Goal: Information Seeking & Learning: Learn about a topic

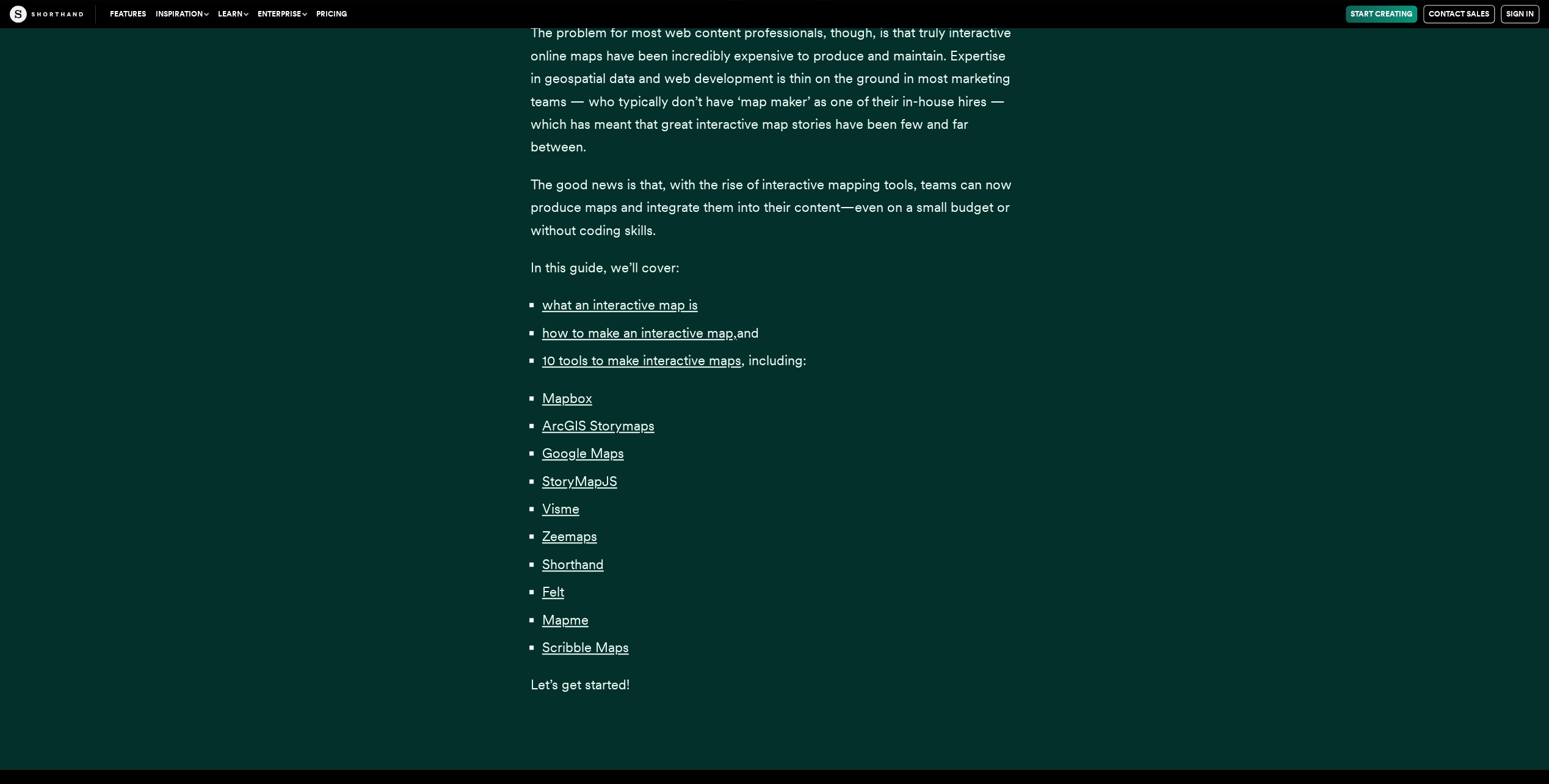
scroll to position [733, 0]
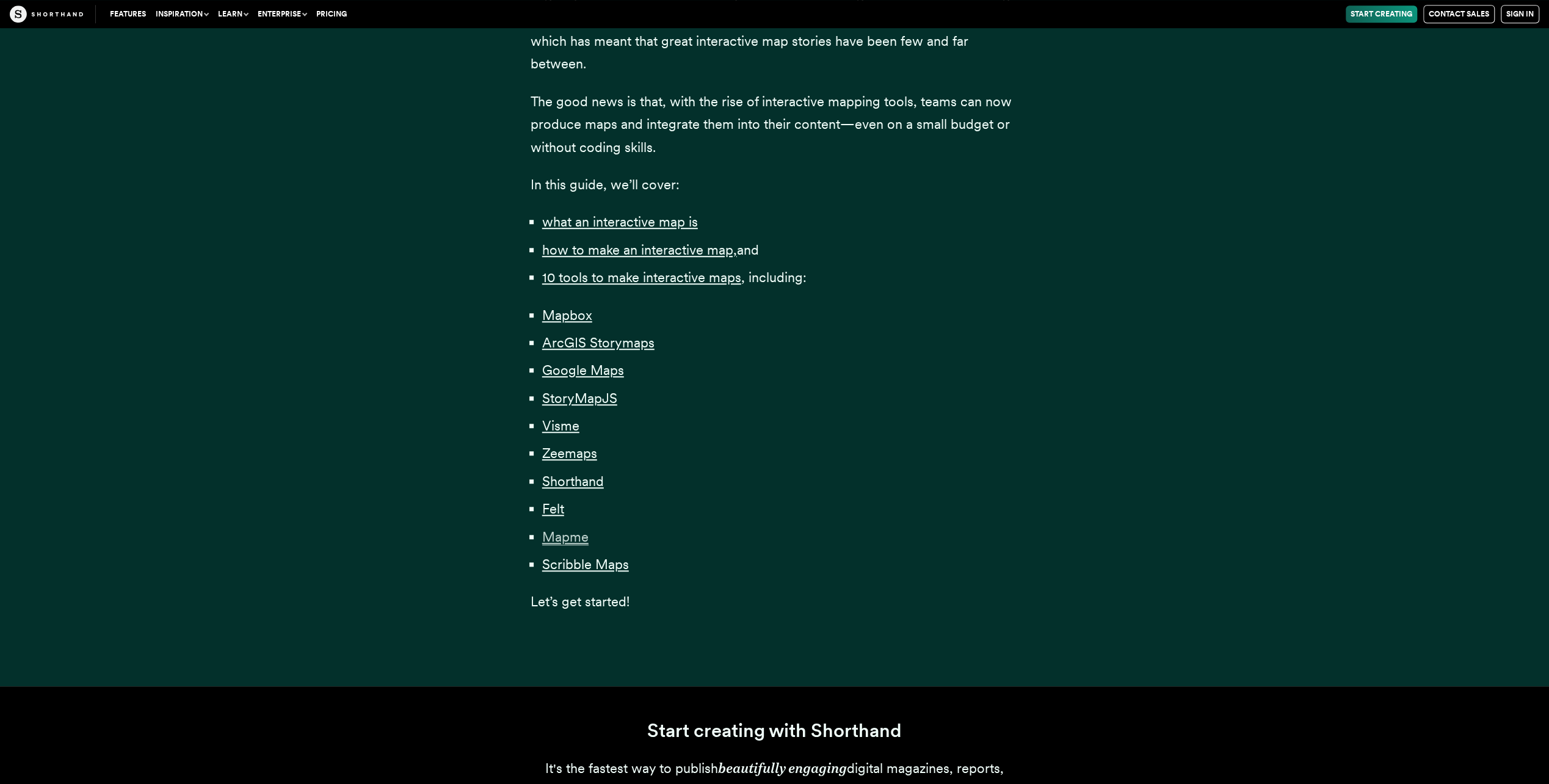
click at [572, 543] on span "Mapme" at bounding box center [566, 537] width 47 height 17
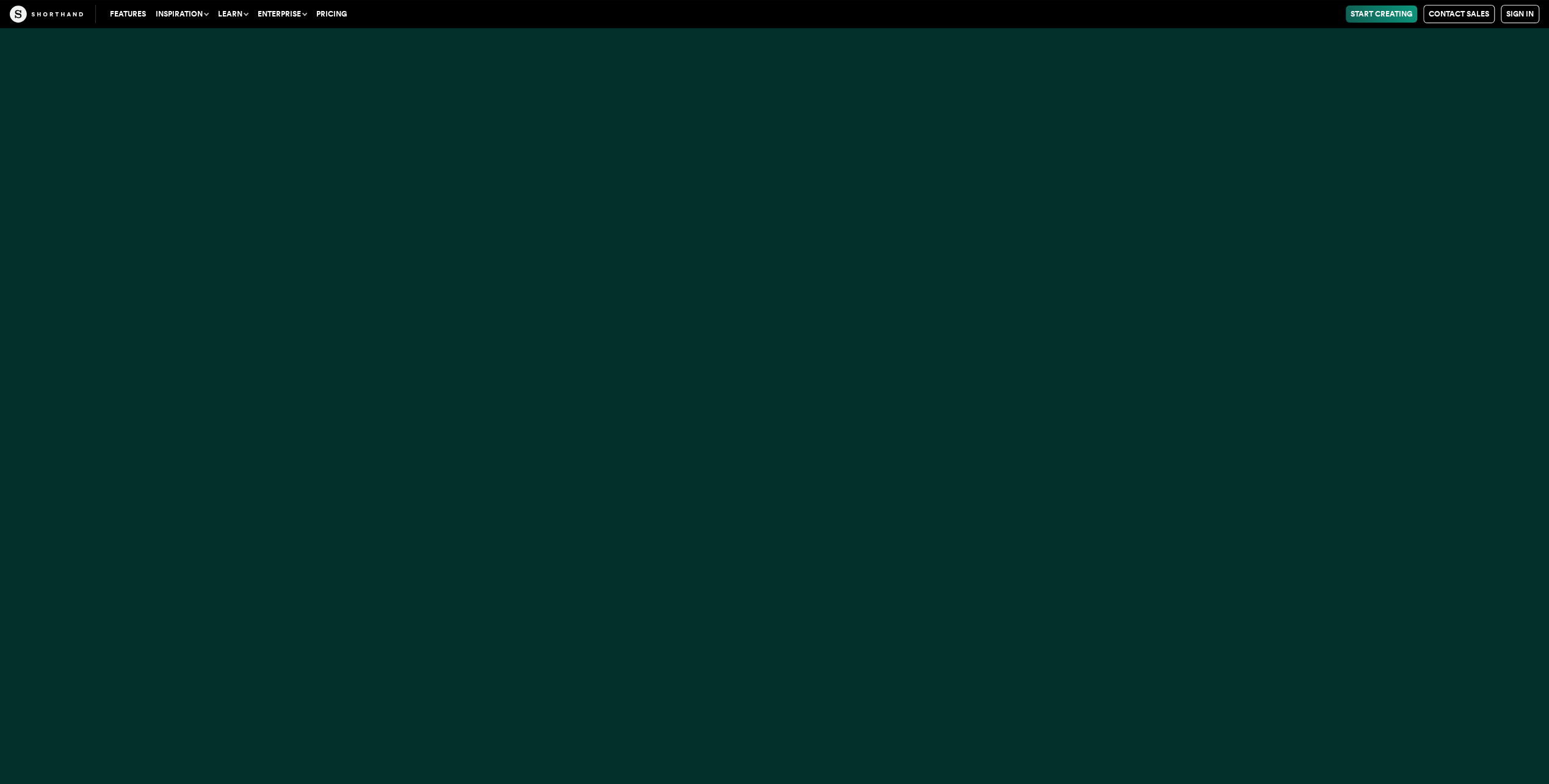
scroll to position [32637, 0]
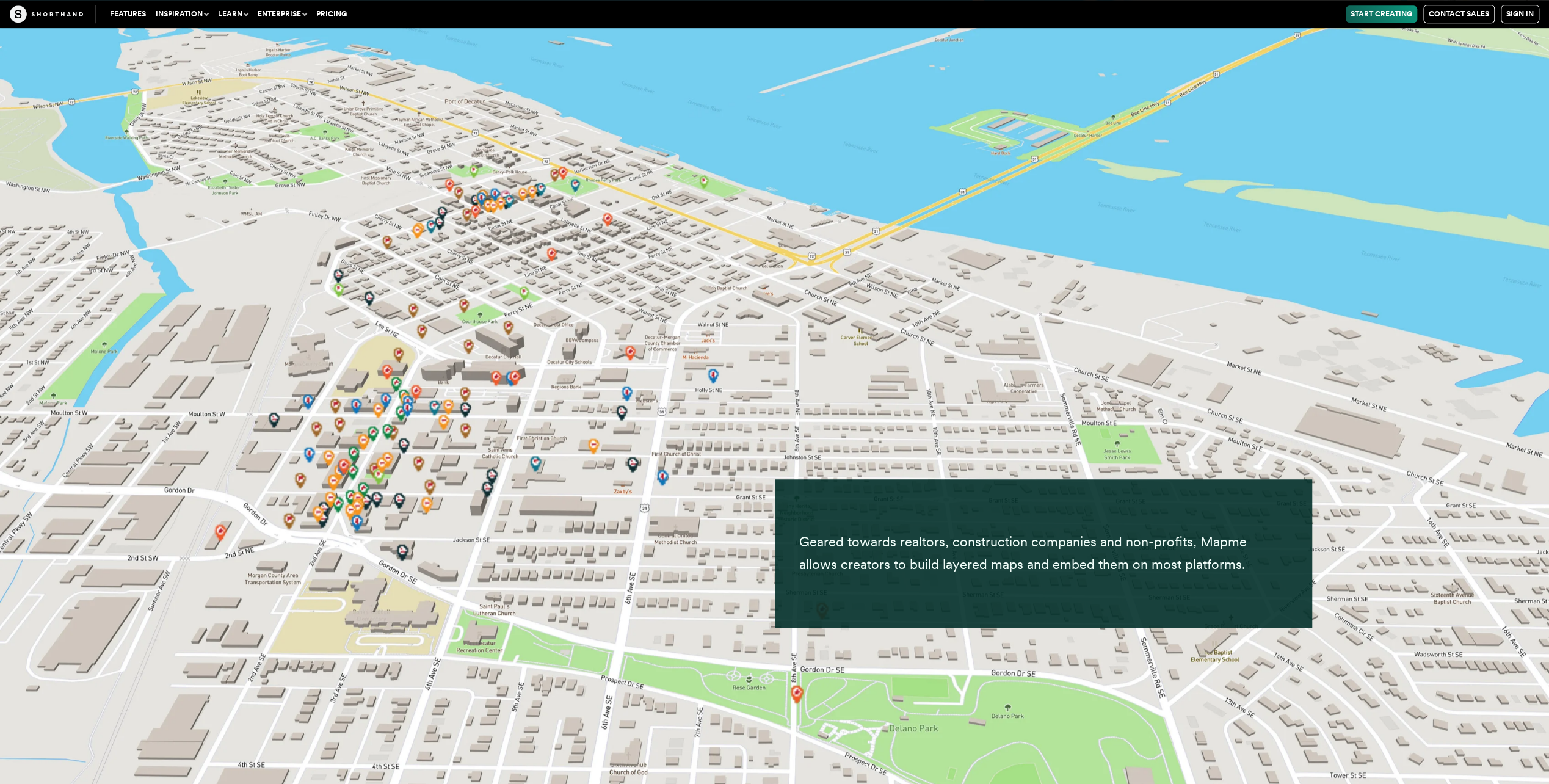
scroll to position [33309, 0]
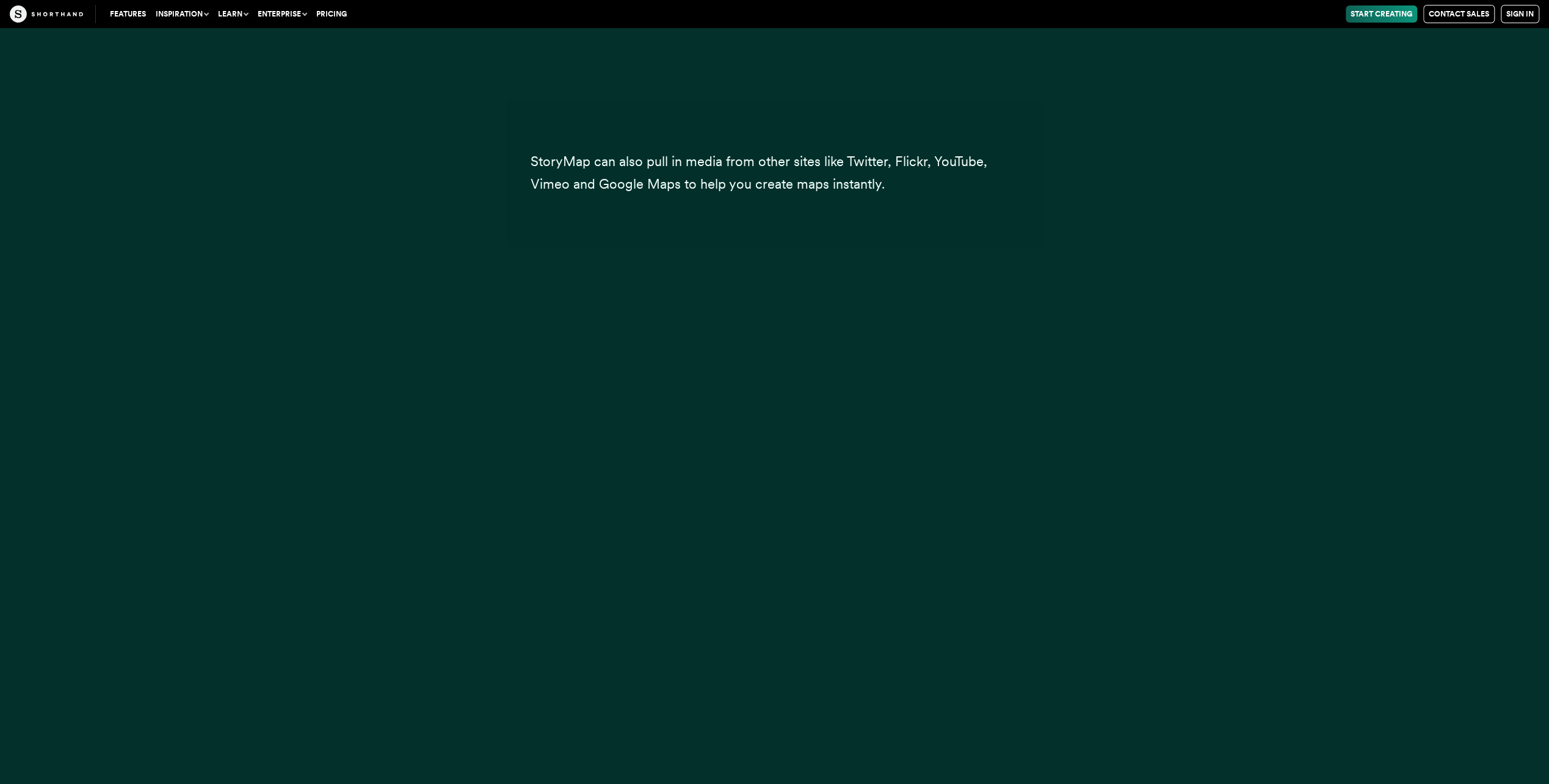
scroll to position [733, 0]
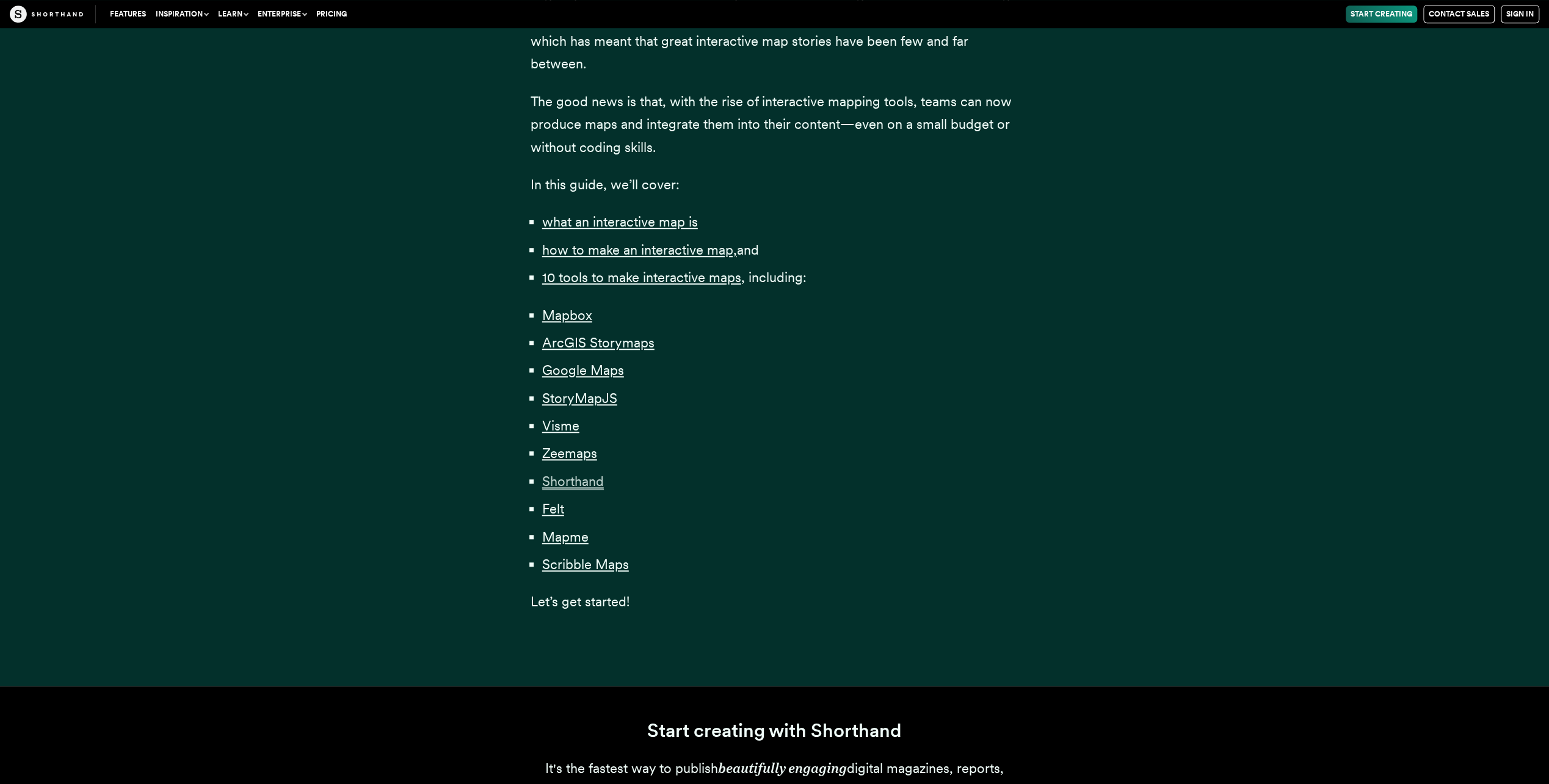
click at [572, 479] on span "Shorthand" at bounding box center [573, 481] width 62 height 17
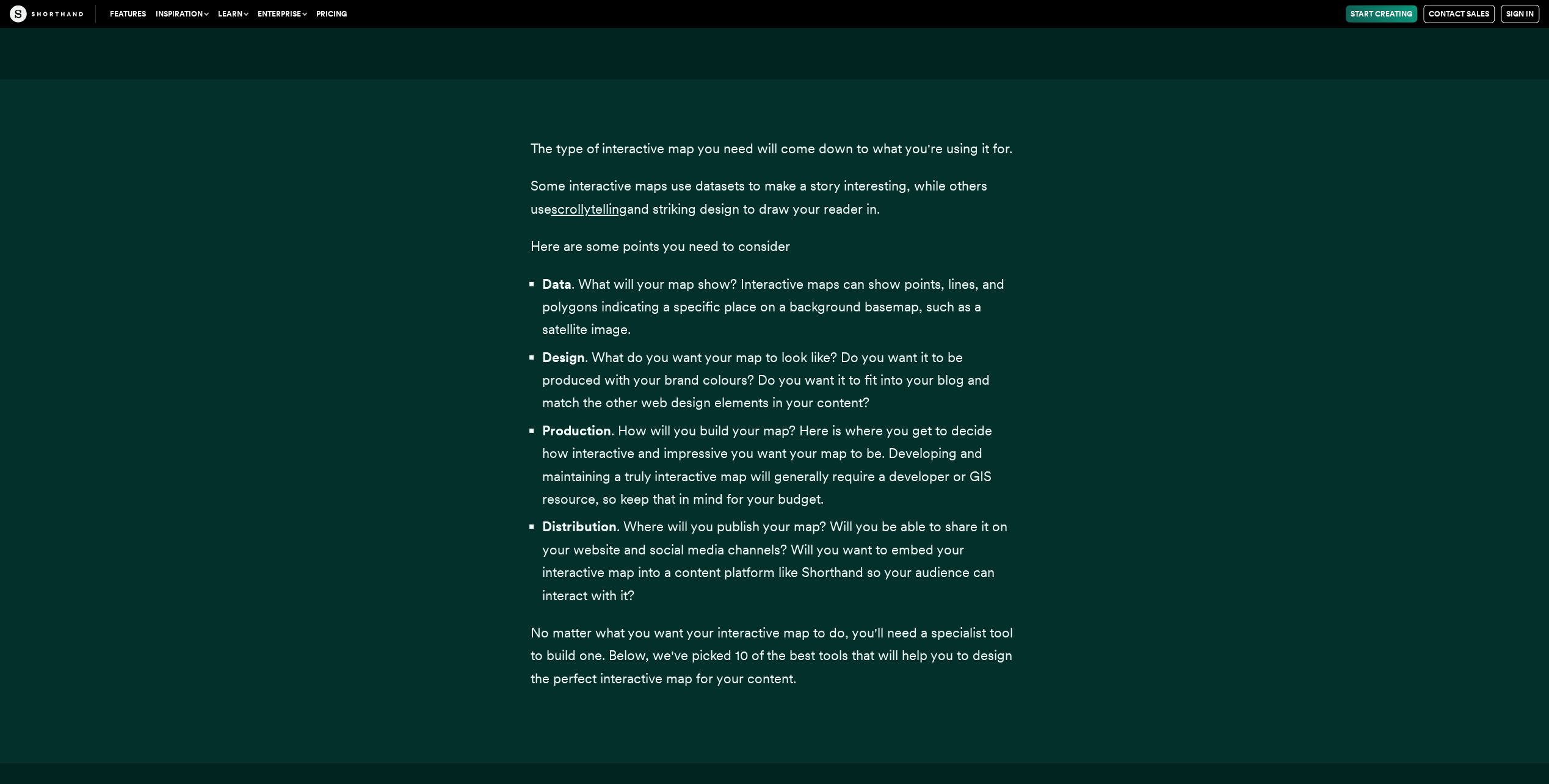
scroll to position [14905, 0]
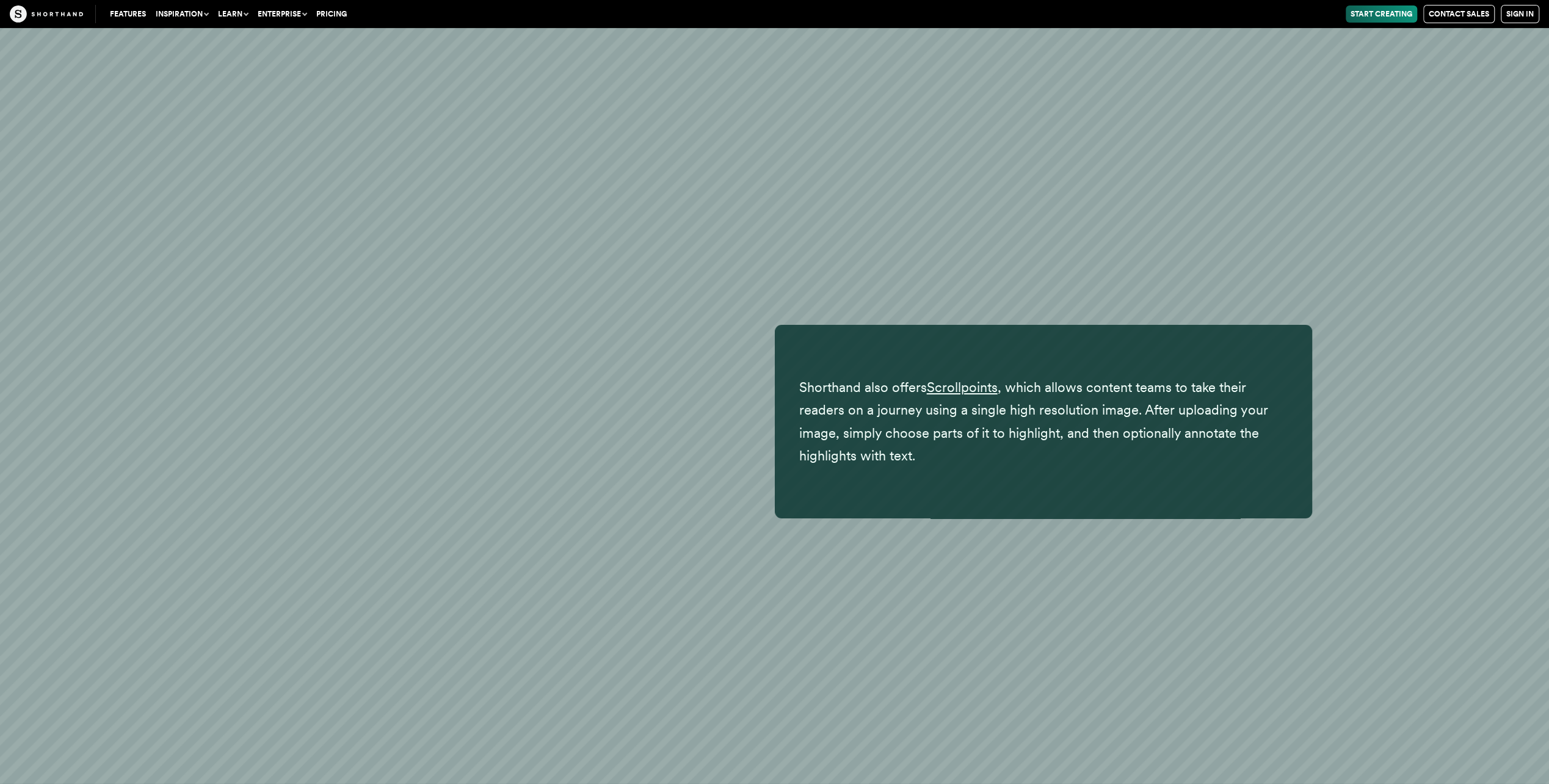
scroll to position [27992, 0]
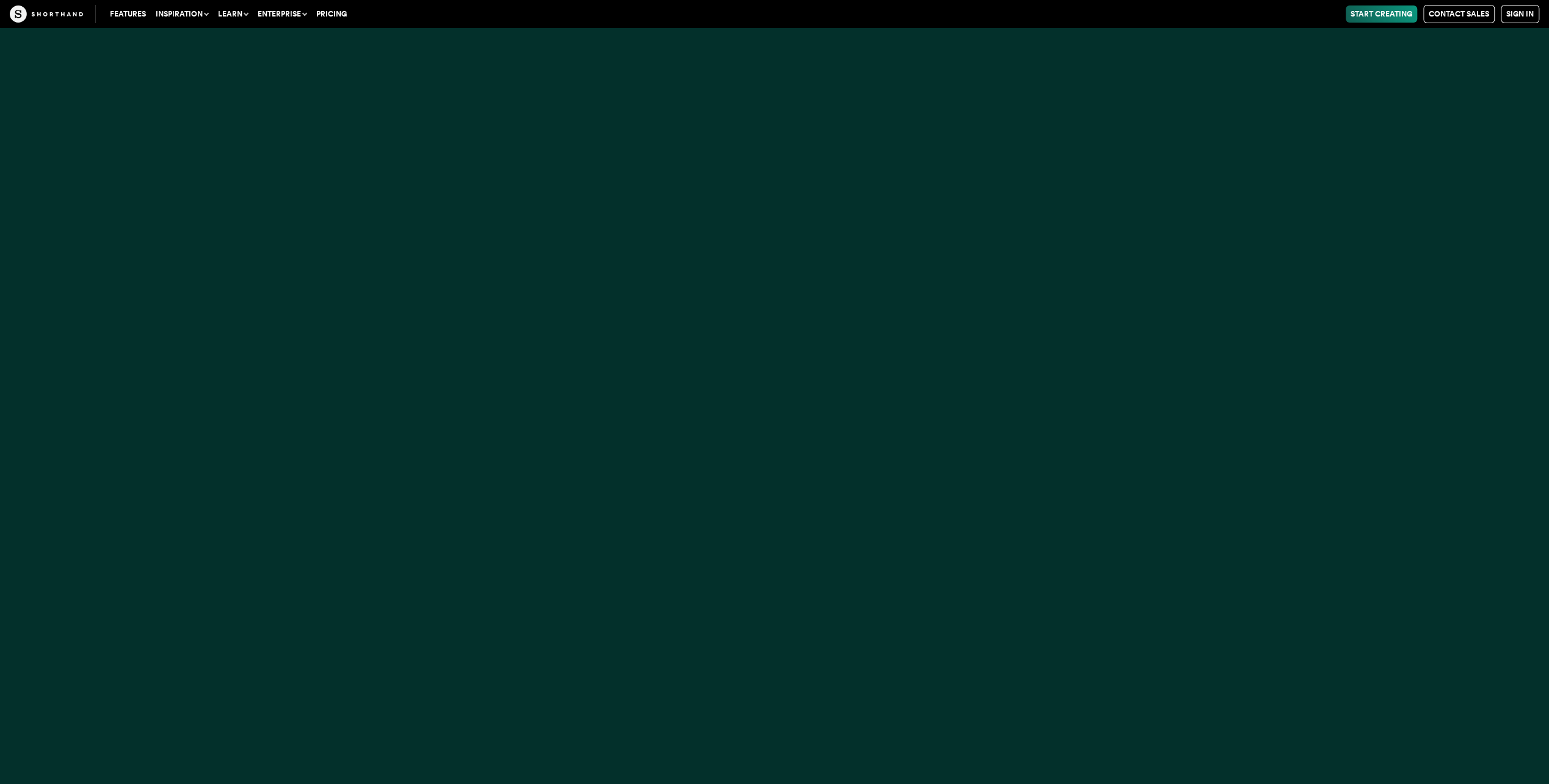
scroll to position [733, 0]
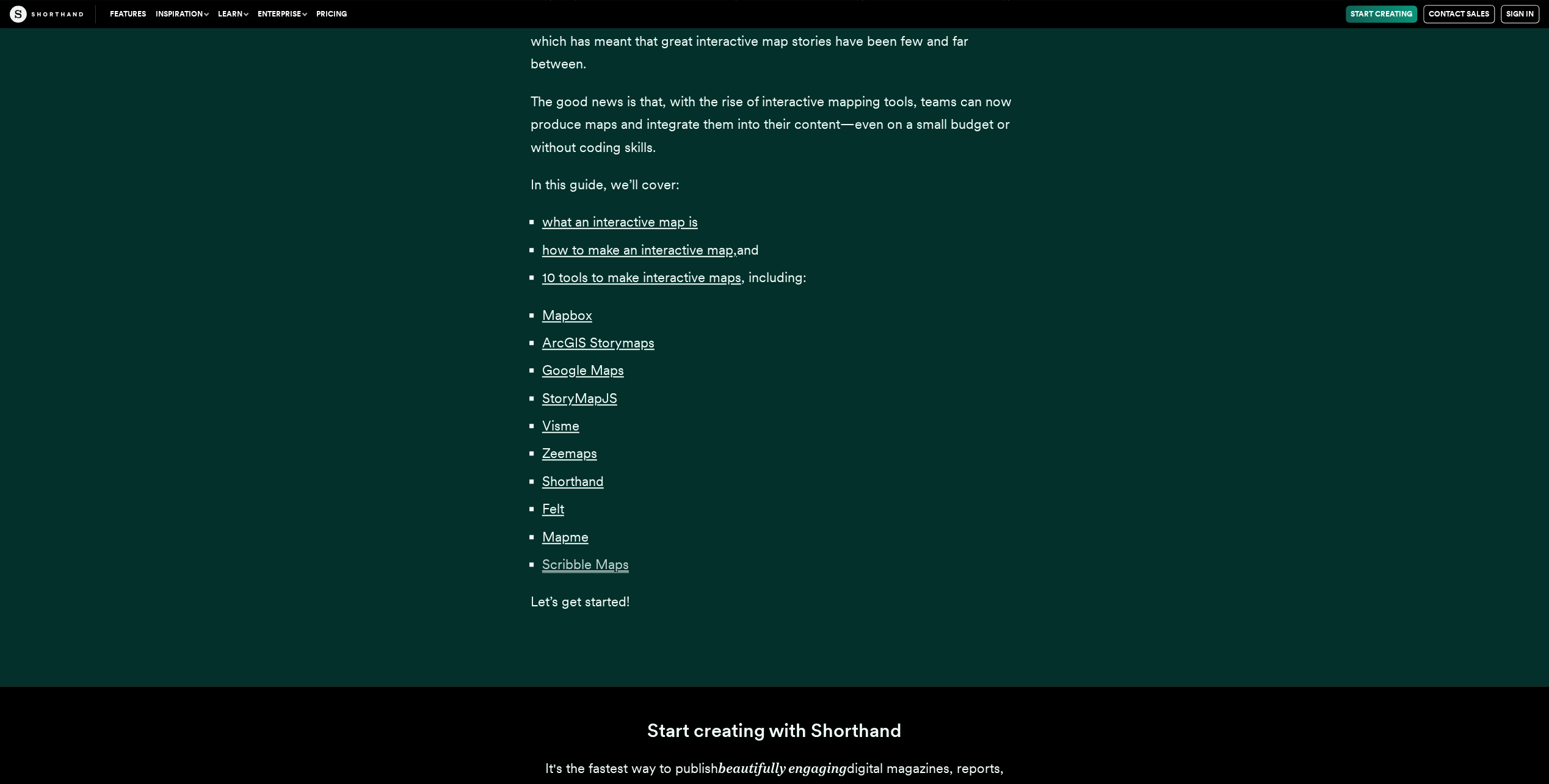
click at [574, 567] on span "Scribble Maps" at bounding box center [585, 564] width 86 height 17
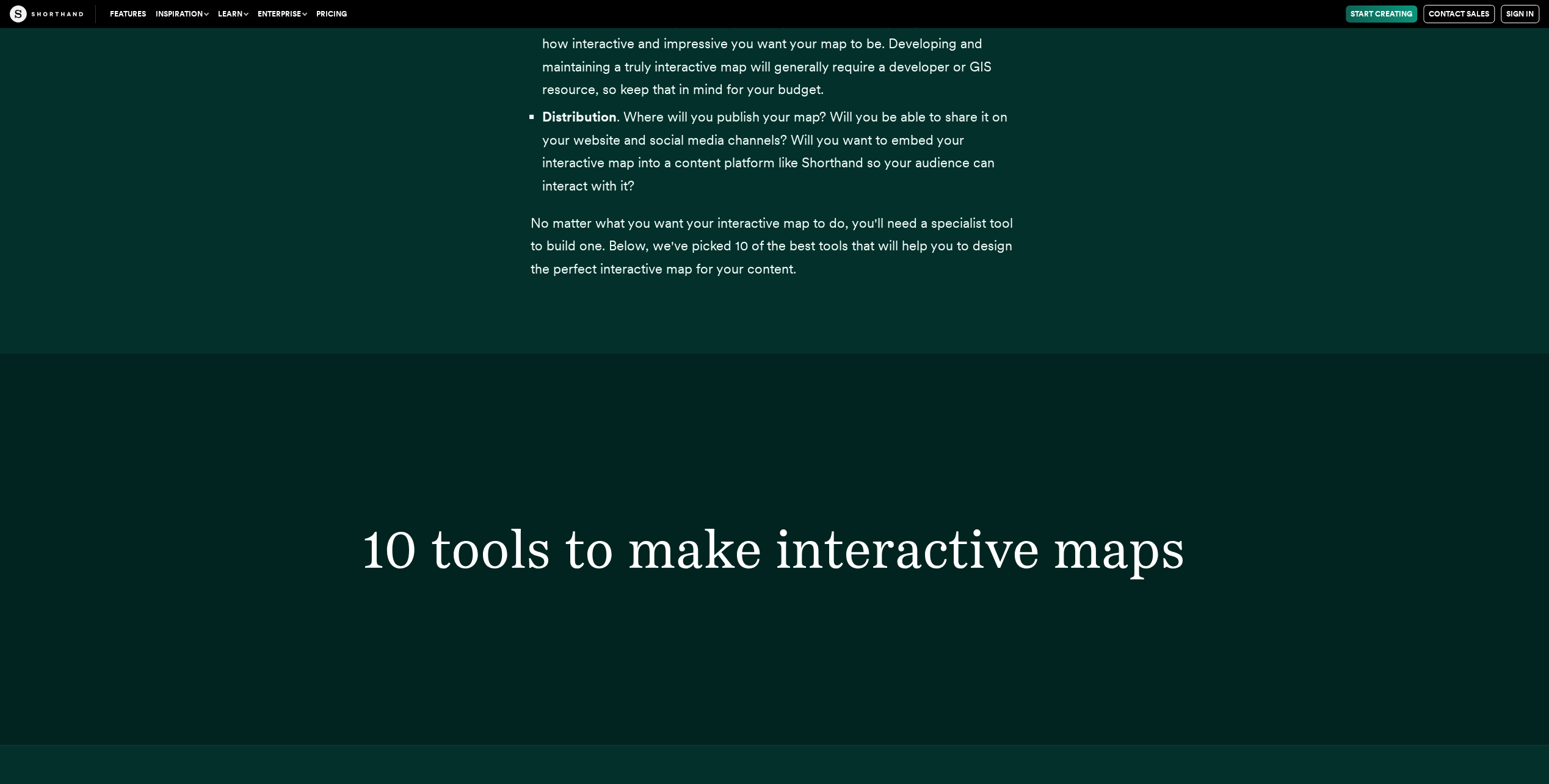
scroll to position [25874, 0]
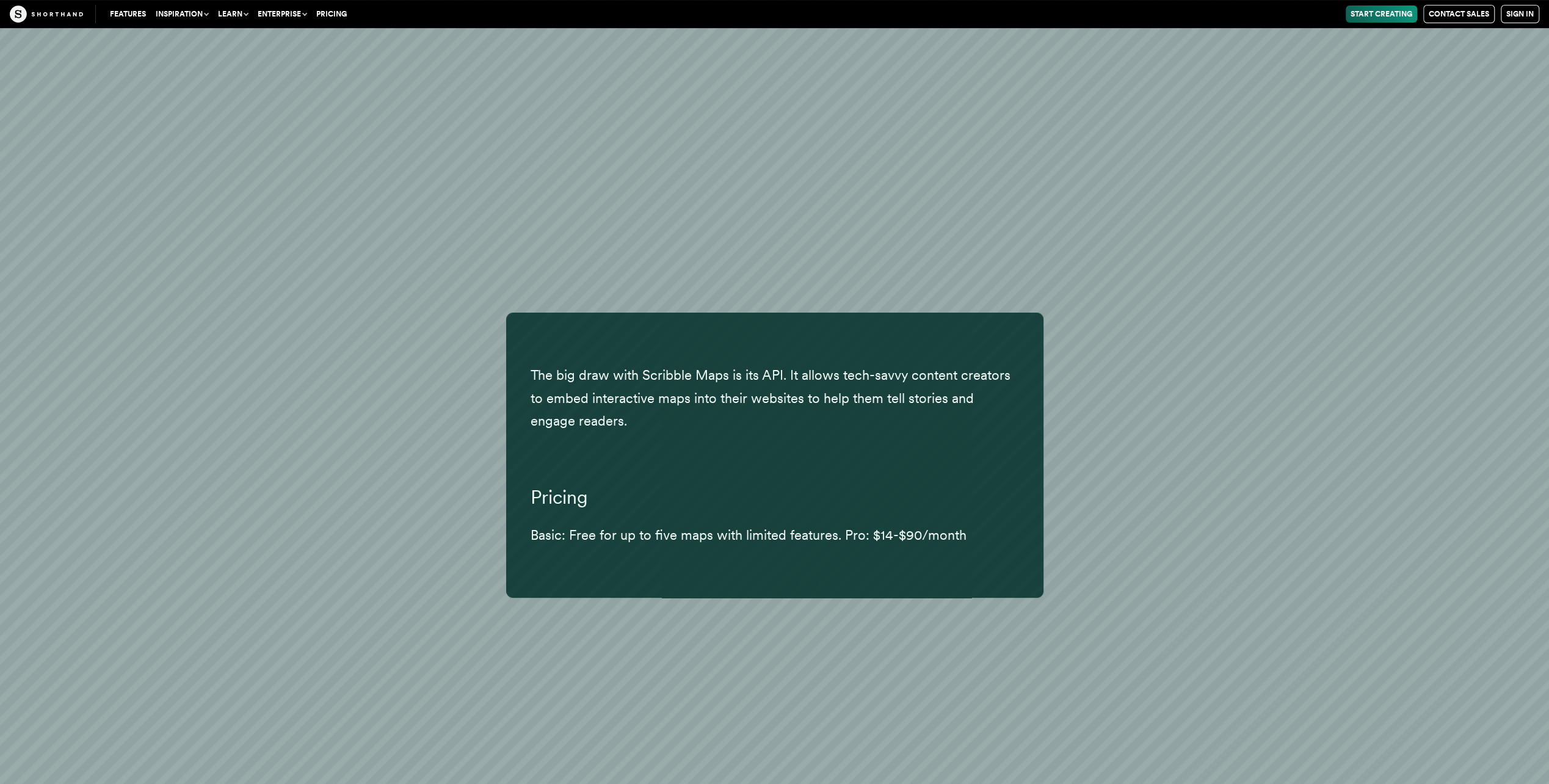
scroll to position [37399, 0]
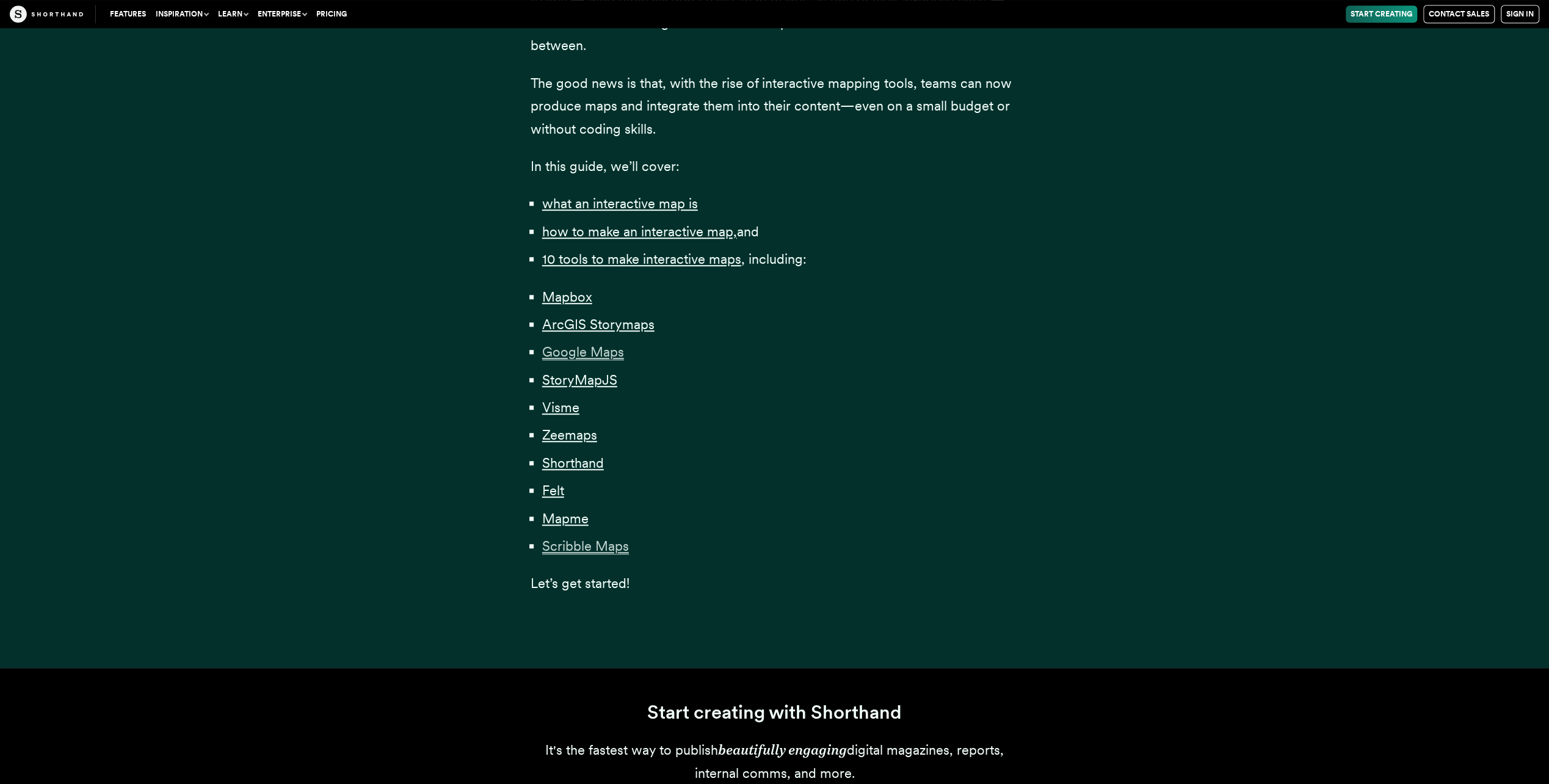
scroll to position [733, 0]
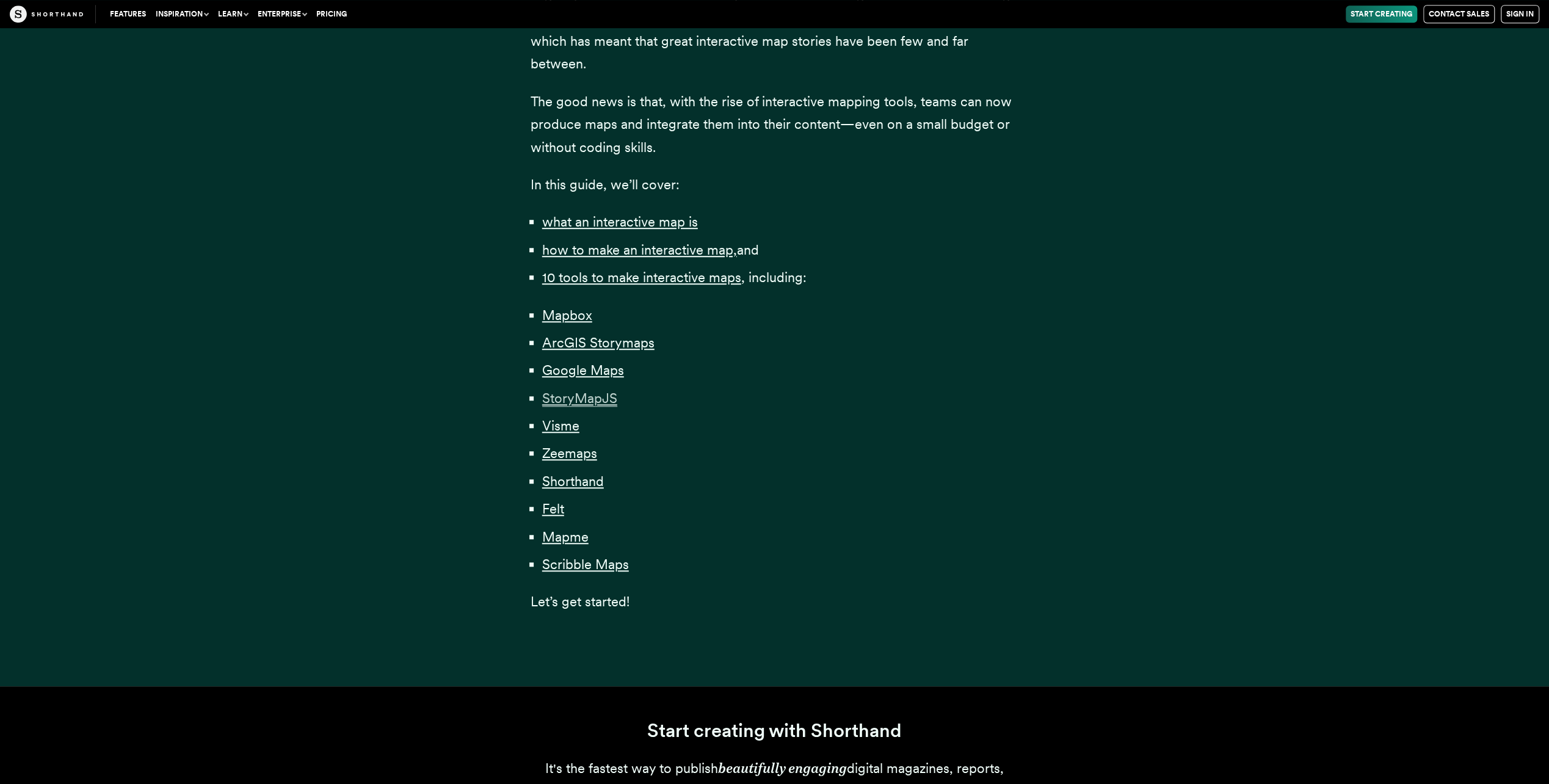
click at [586, 399] on span "StoryMapJS" at bounding box center [580, 399] width 75 height 17
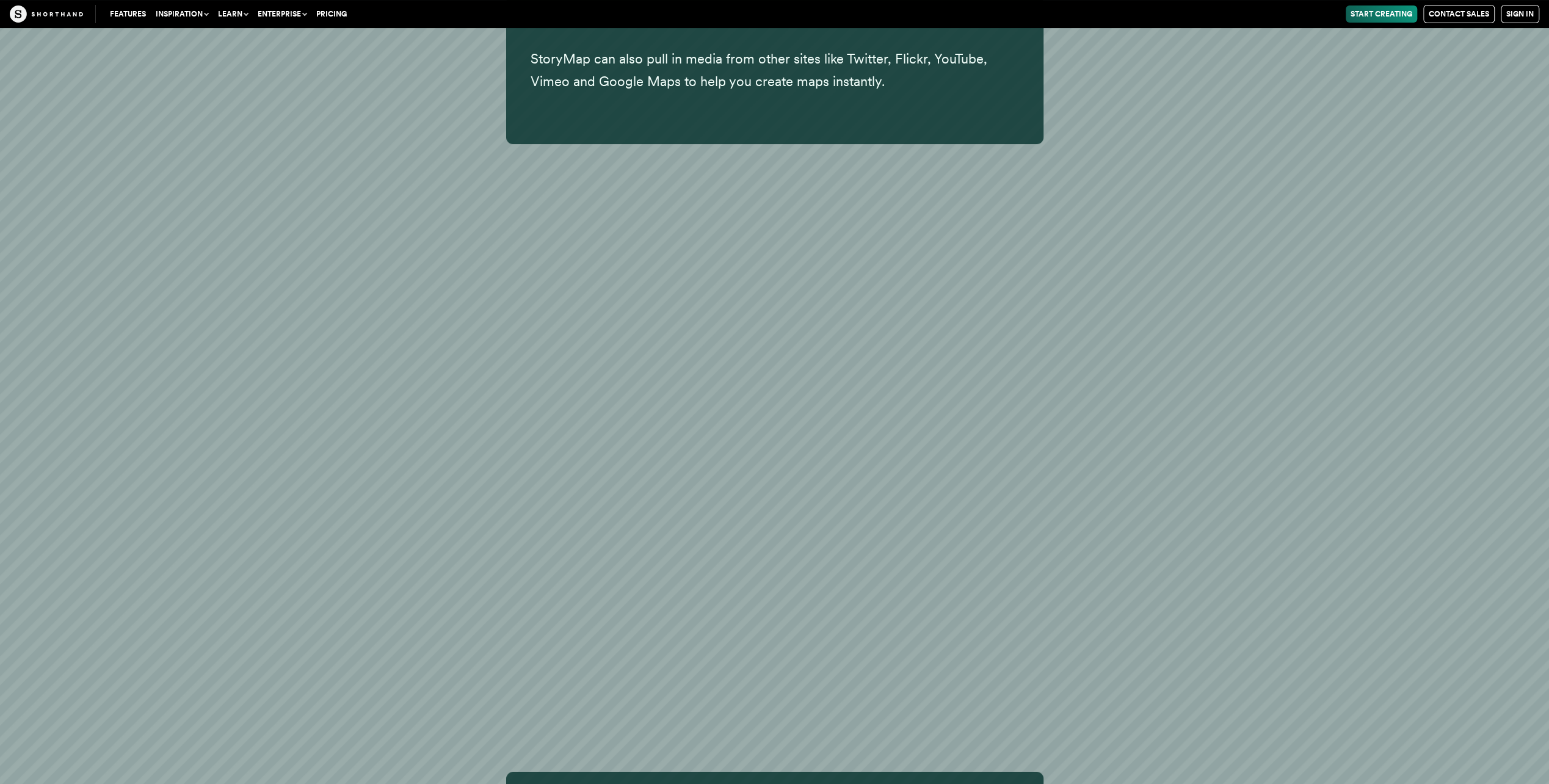
scroll to position [18992, 0]
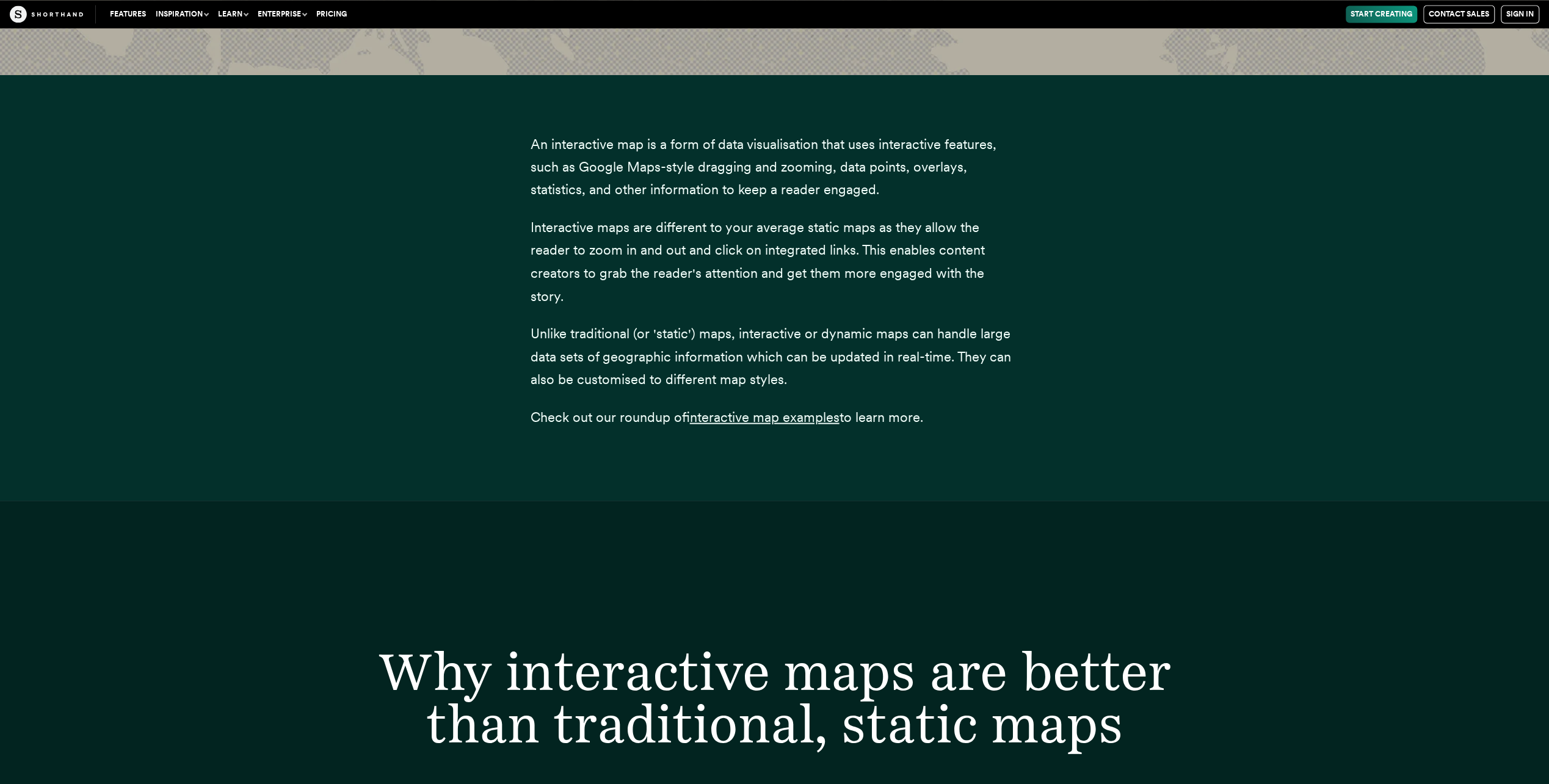
scroll to position [733, 0]
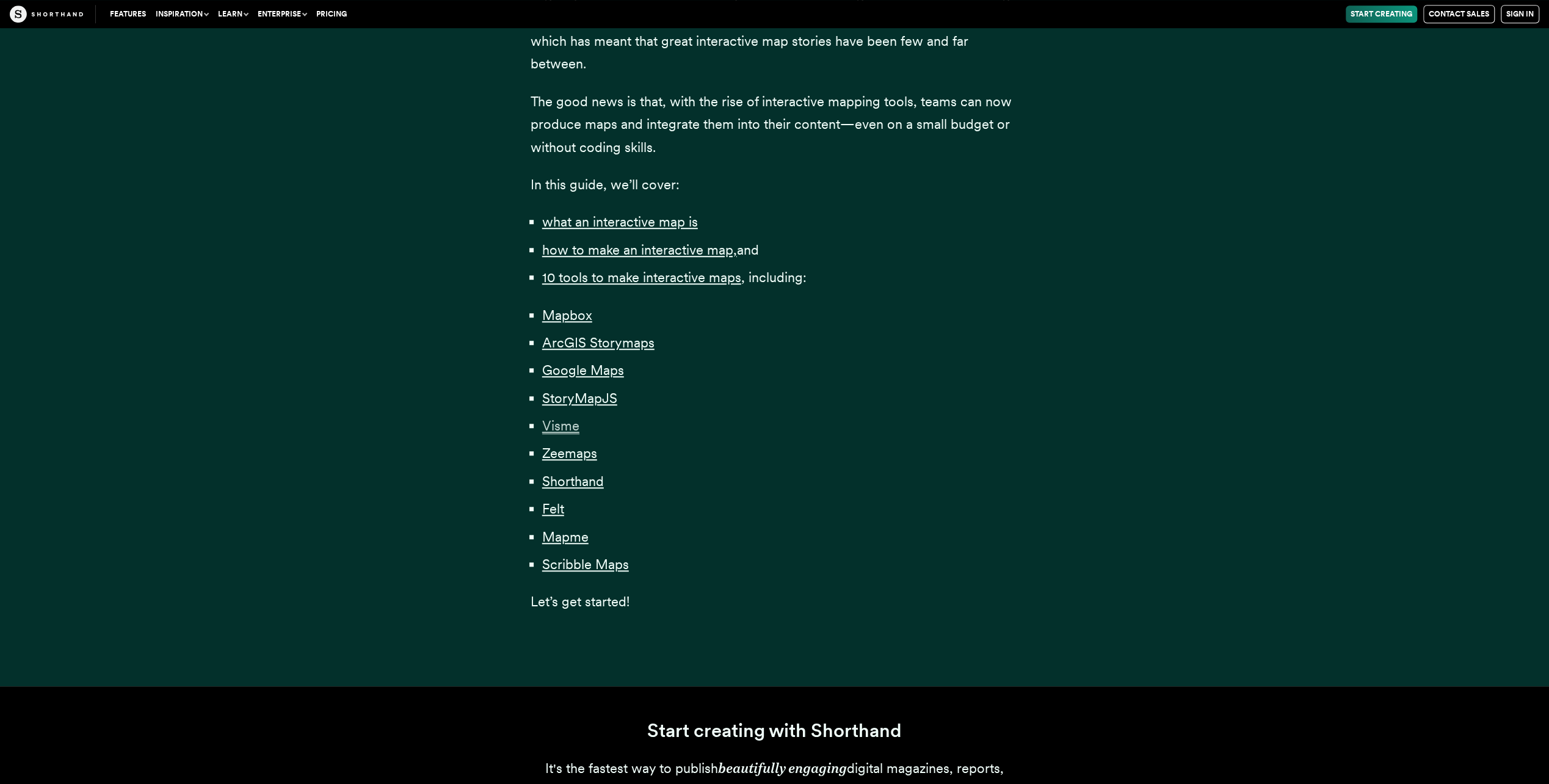
click at [569, 425] on span "Visme" at bounding box center [561, 426] width 38 height 17
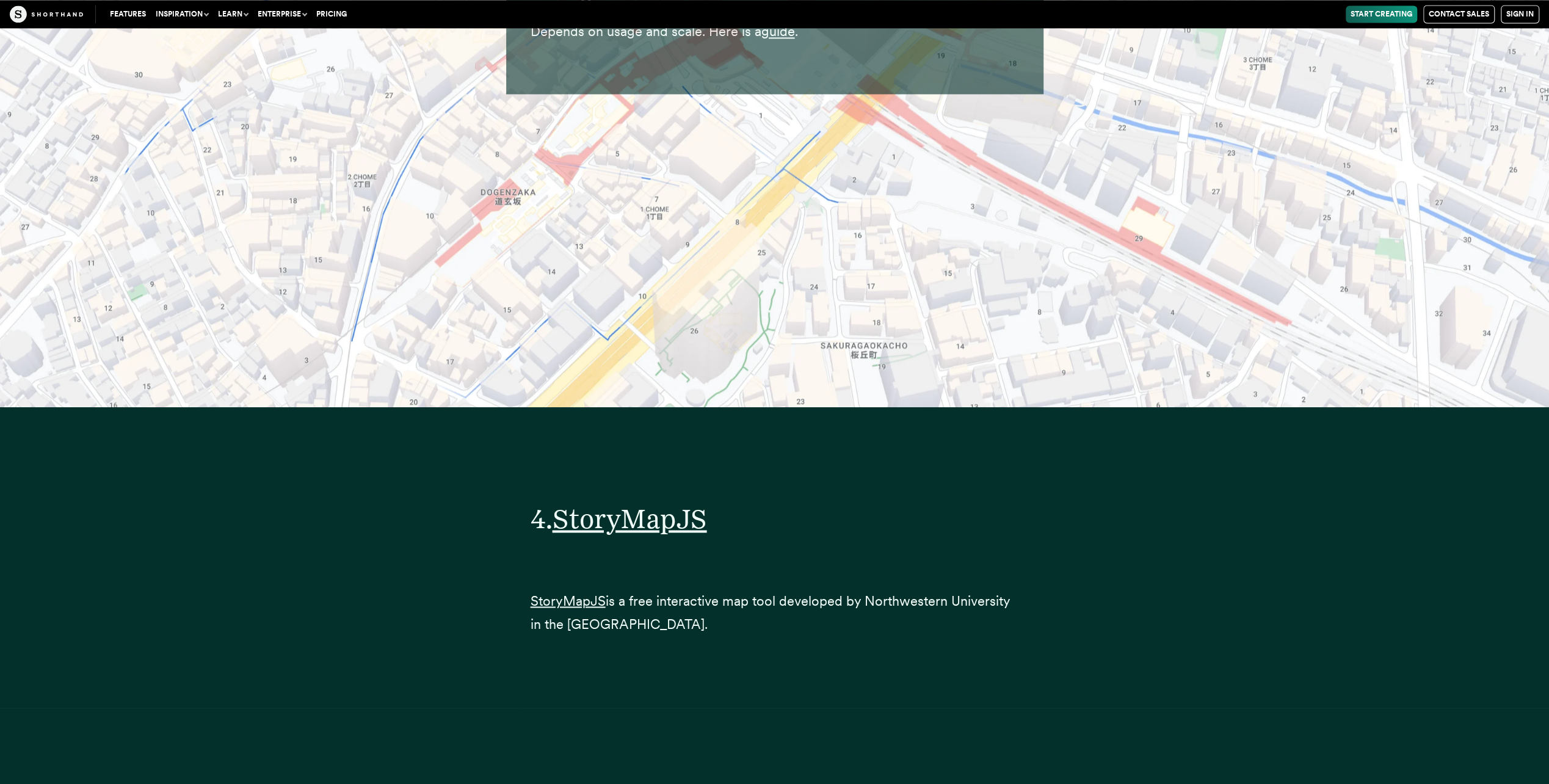
scroll to position [15598, 0]
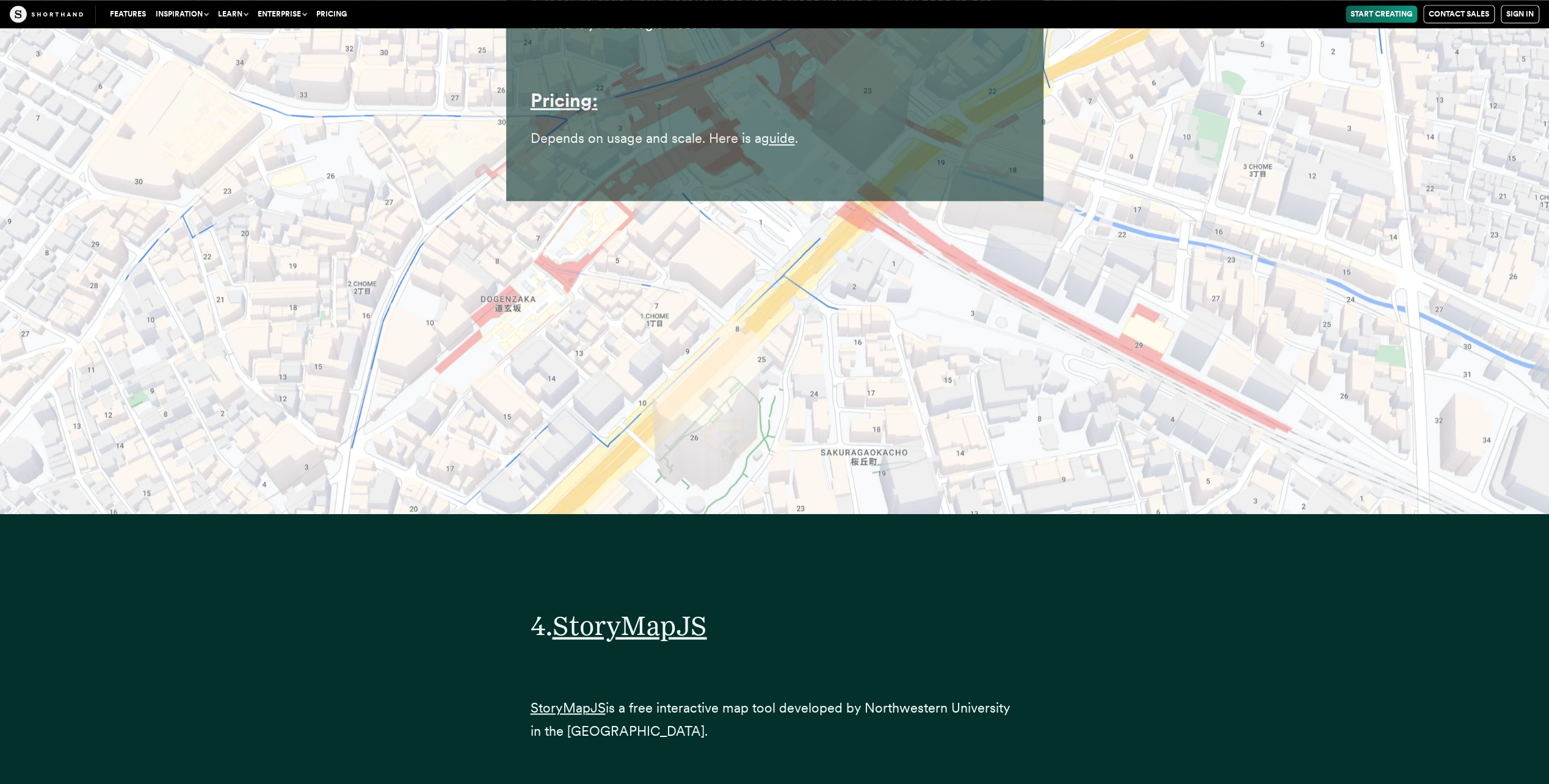
click at [1375, 15] on link "Start Creating" at bounding box center [1381, 14] width 71 height 17
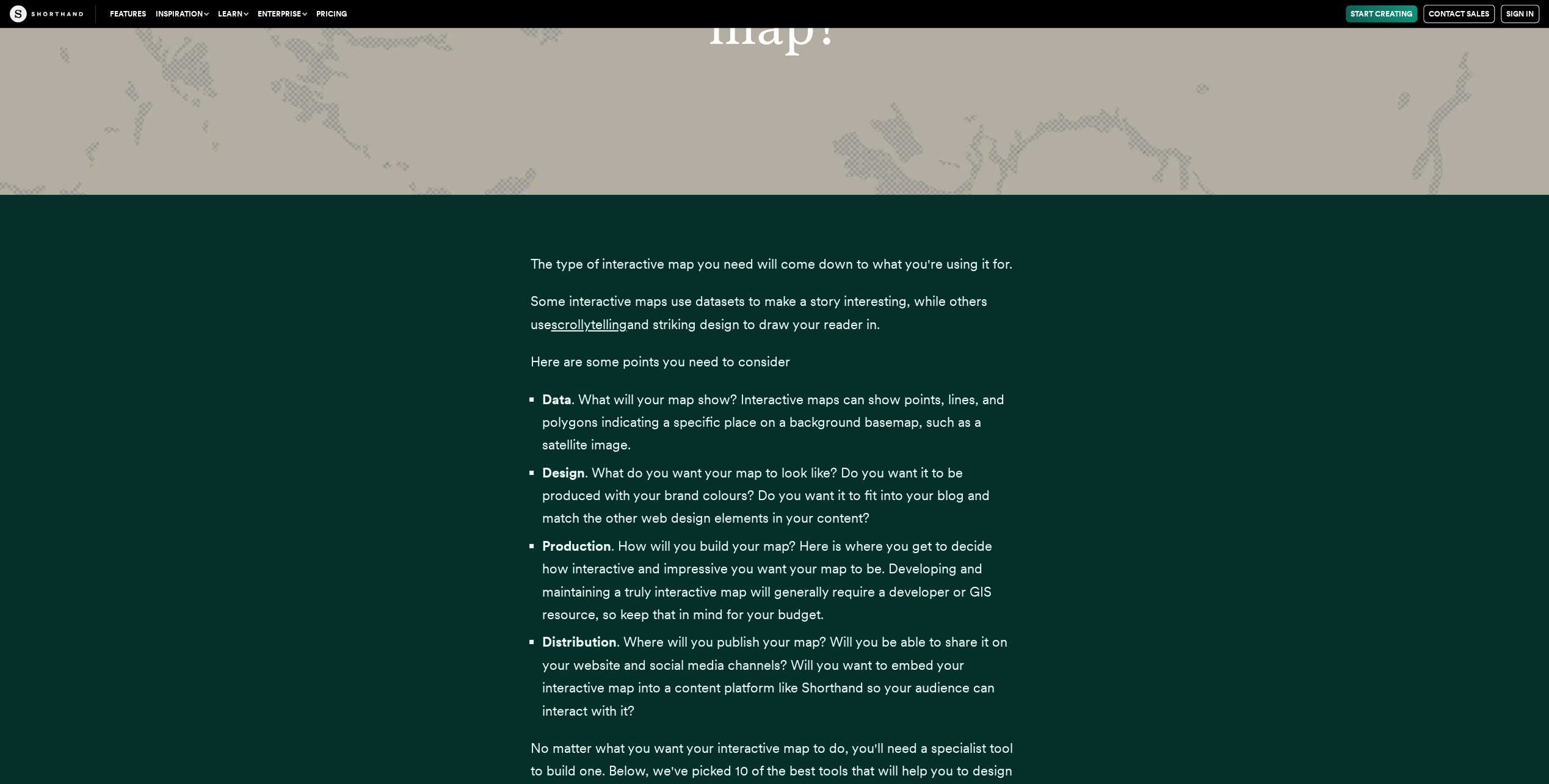
scroll to position [995, 0]
